Goal: Navigation & Orientation: Find specific page/section

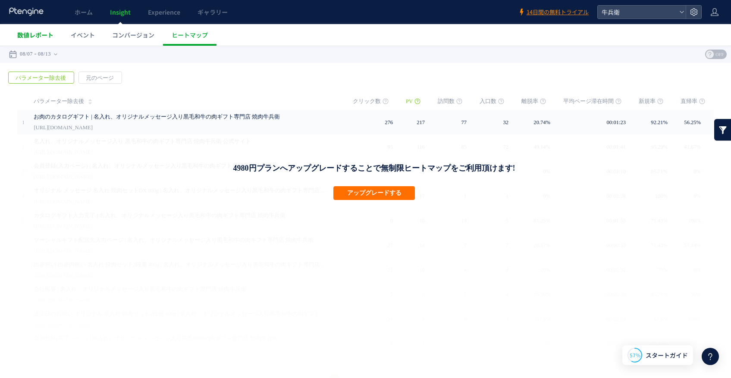
click at [23, 34] on span "数値レポート" at bounding box center [35, 35] width 36 height 9
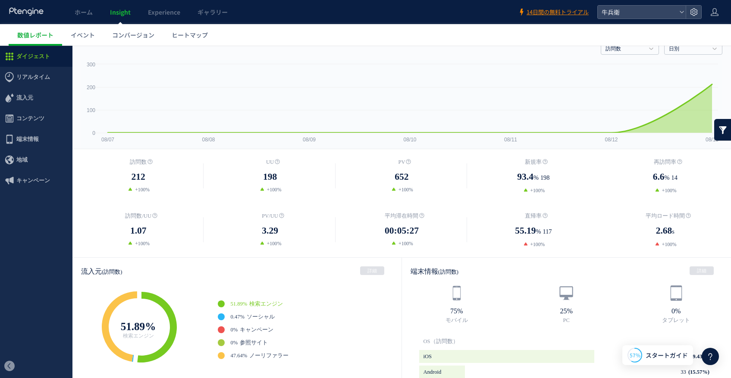
scroll to position [22, 0]
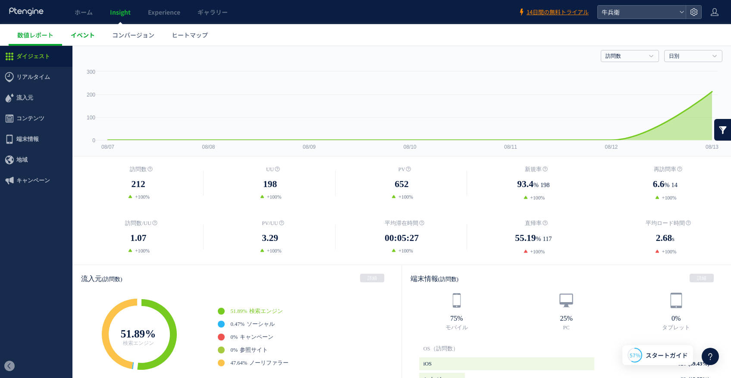
click at [91, 33] on span "イベント" at bounding box center [83, 35] width 24 height 9
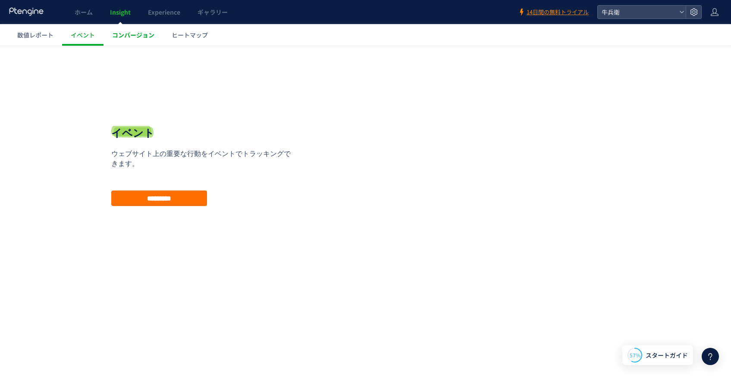
click at [155, 39] on link "コンバージョン" at bounding box center [132, 35] width 59 height 22
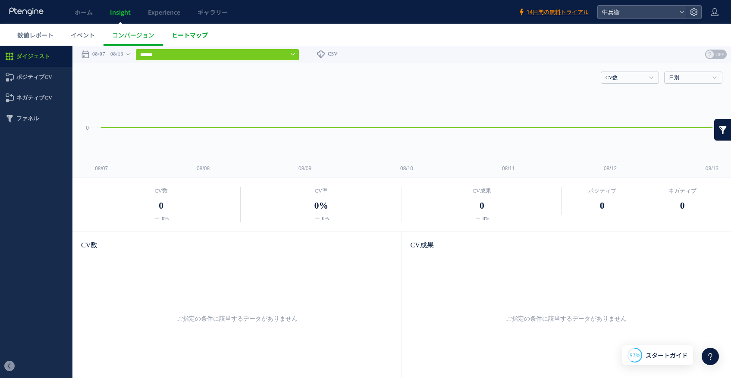
click at [200, 28] on link "ヒートマップ" at bounding box center [189, 35] width 53 height 22
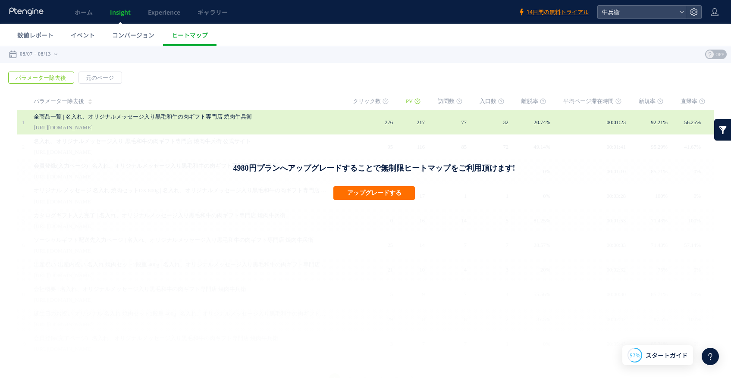
click at [223, 116] on link "全商品一覧 | 名入れ、オリジナルメッセージ入り黒毛和牛の肉ギフト専門店 焼肉牛兵衛" at bounding box center [180, 117] width 293 height 10
